Goal: Information Seeking & Learning: Learn about a topic

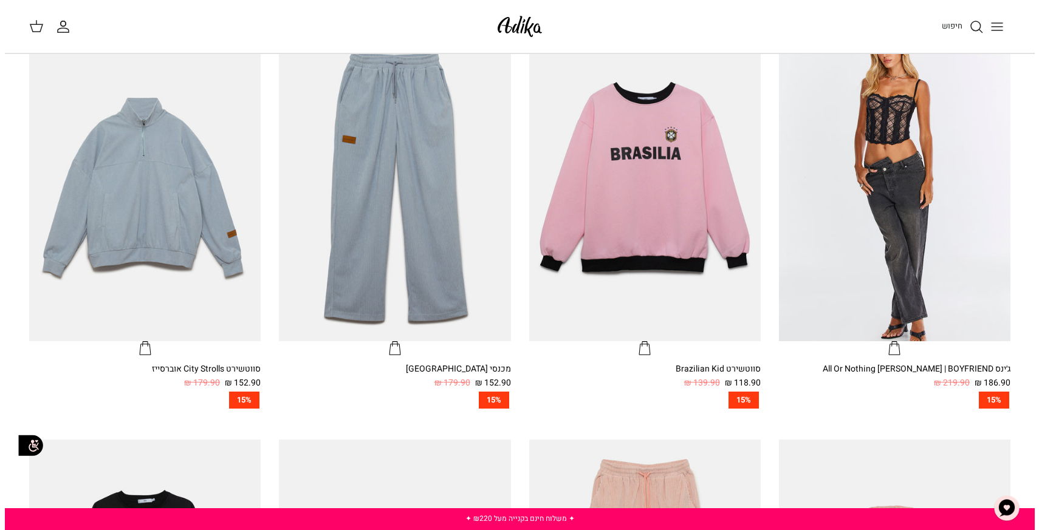
scroll to position [306, 0]
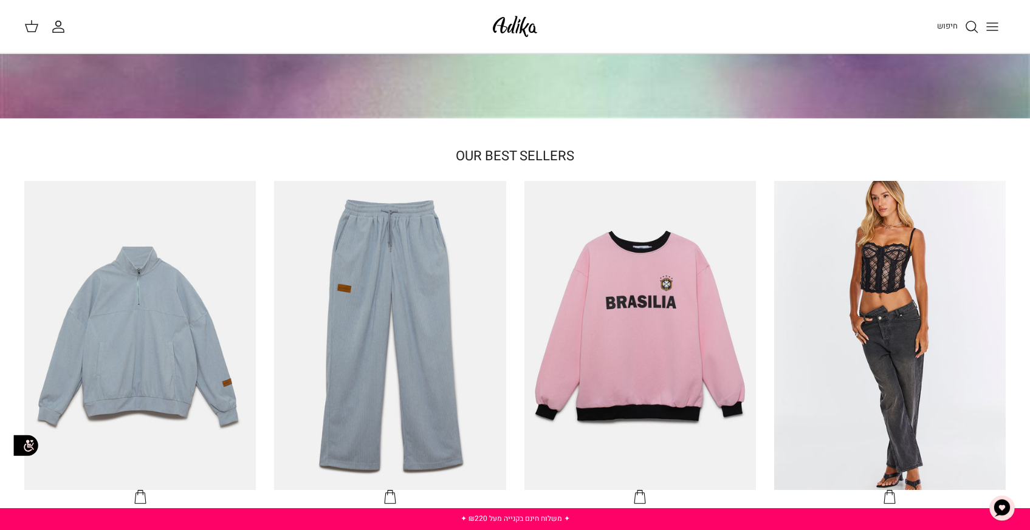
click at [993, 23] on line "Toggle menu" at bounding box center [992, 23] width 11 height 0
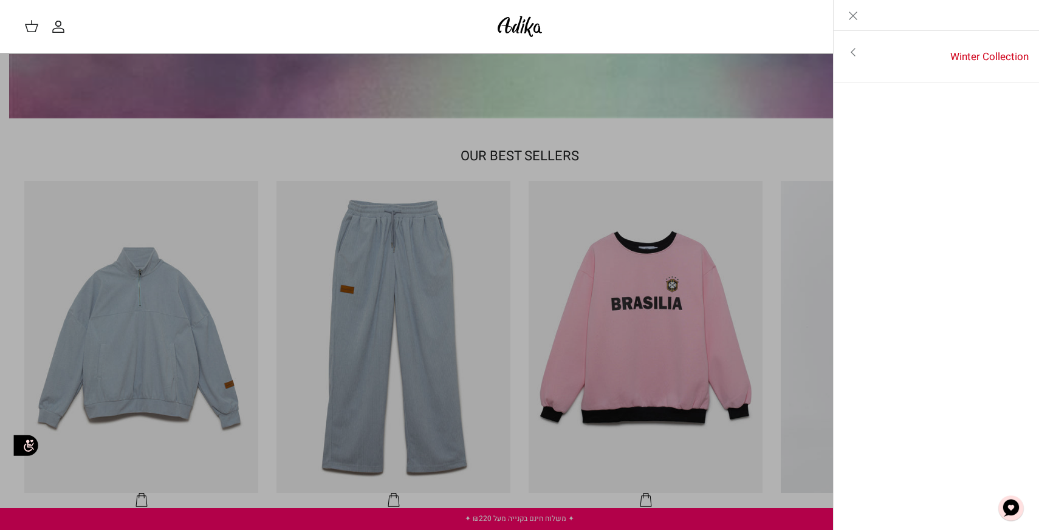
click at [853, 50] on polyline "Primary navigation" at bounding box center [853, 52] width 4 height 7
click at [997, 46] on link "לכל הפריטים" at bounding box center [937, 53] width 194 height 30
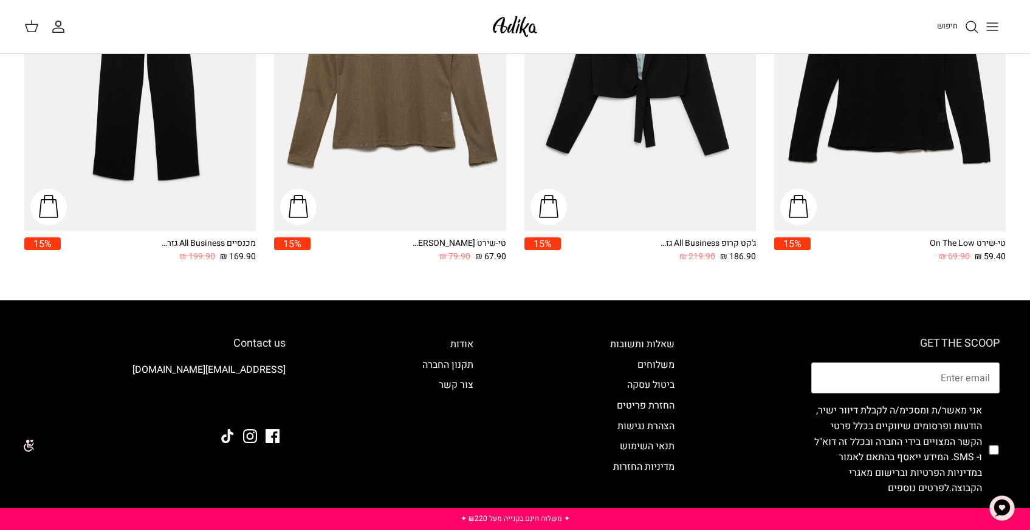
scroll to position [1901, 0]
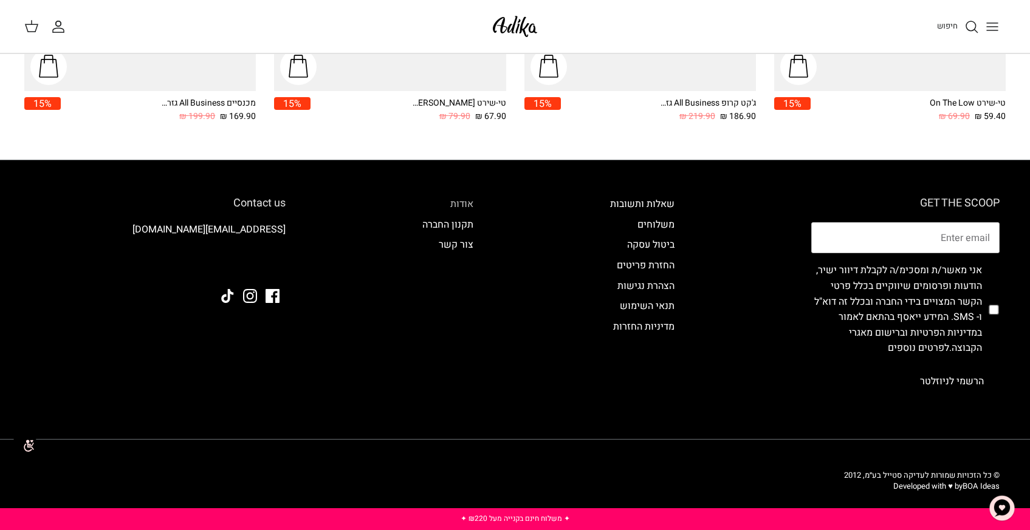
click at [470, 199] on link "אודות" at bounding box center [461, 204] width 23 height 15
